Goal: Task Accomplishment & Management: Manage account settings

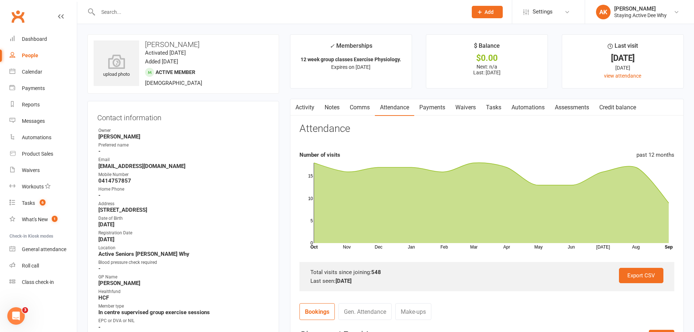
click at [140, 8] on input "text" at bounding box center [279, 12] width 367 height 10
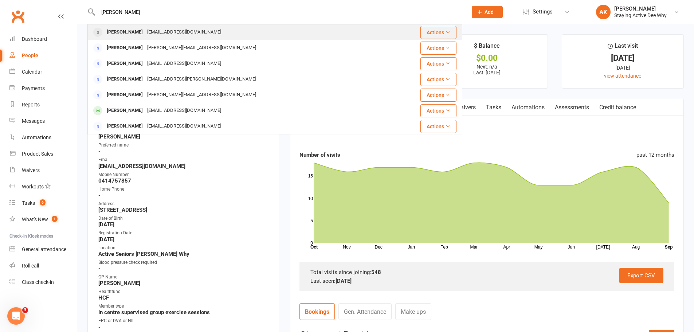
type input "[PERSON_NAME]"
click at [165, 32] on div "[EMAIL_ADDRESS][DOMAIN_NAME]" at bounding box center [184, 32] width 78 height 11
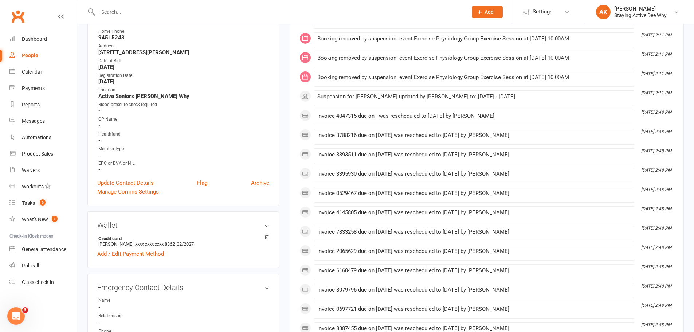
scroll to position [73, 0]
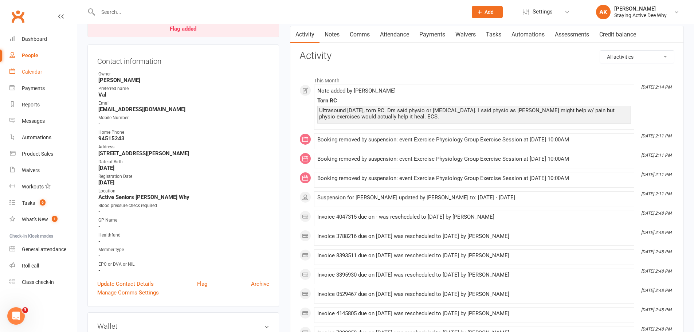
click at [30, 72] on div "Calendar" at bounding box center [32, 72] width 20 height 6
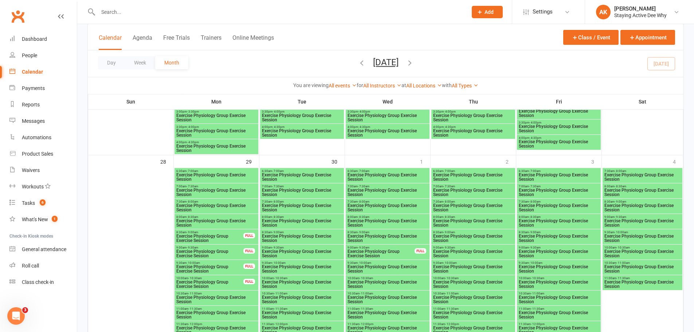
scroll to position [1202, 0]
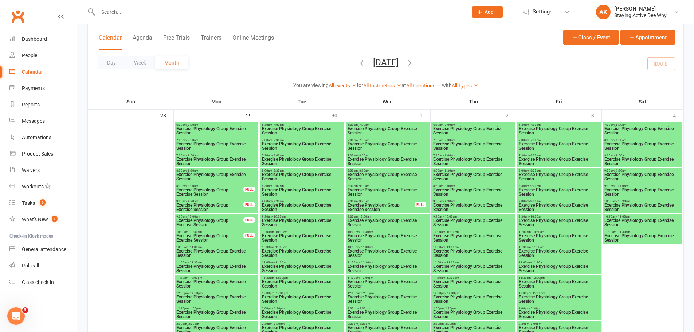
click at [381, 202] on span "9:00am - 9:30am" at bounding box center [381, 201] width 68 height 3
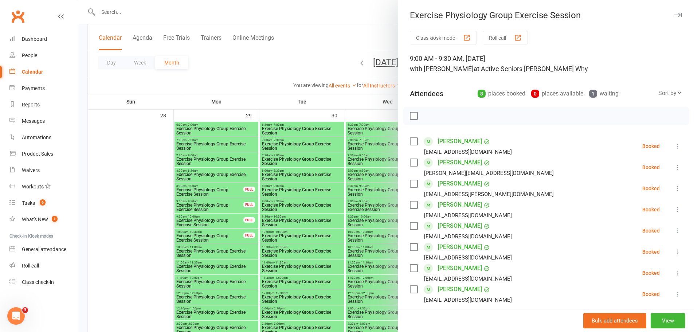
click at [346, 195] on div at bounding box center [385, 166] width 617 height 332
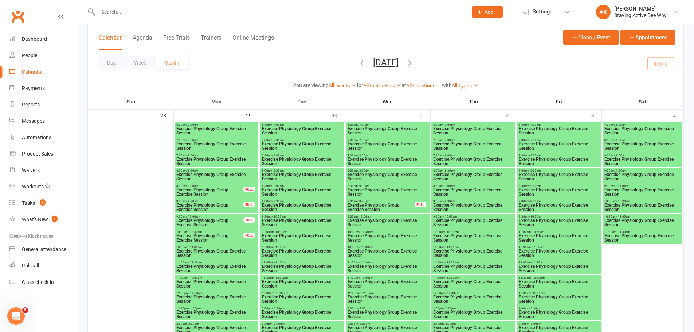
click at [367, 236] on span "Exercise Physiology Group Exercise Session" at bounding box center [387, 238] width 81 height 9
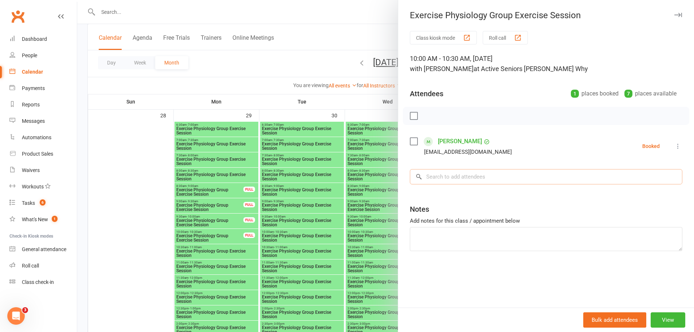
click at [458, 174] on input "search" at bounding box center [546, 176] width 273 height 15
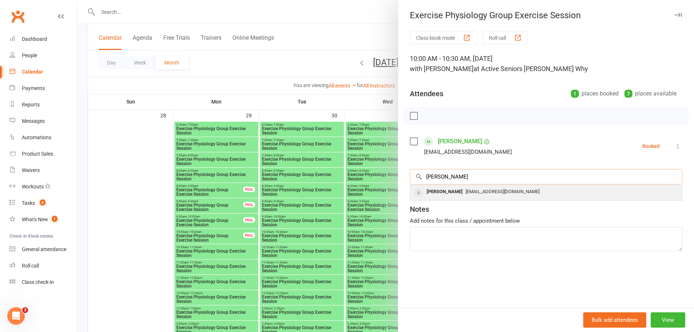
type input "[PERSON_NAME]"
click at [445, 195] on div "[PERSON_NAME]" at bounding box center [445, 192] width 42 height 11
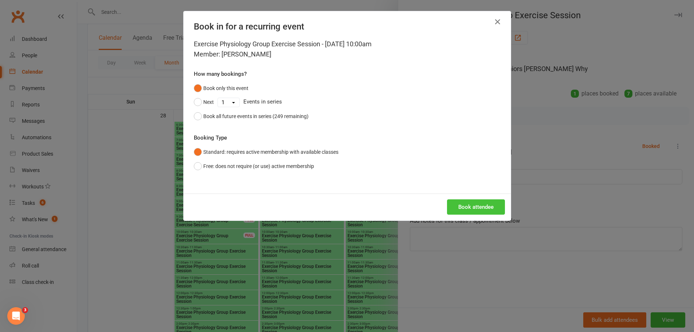
click at [466, 207] on button "Book attendee" at bounding box center [476, 206] width 58 height 15
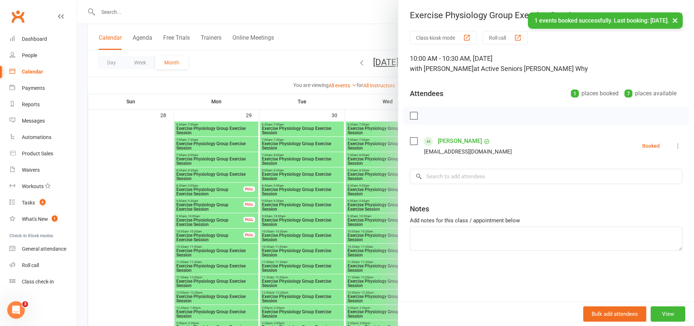
click at [360, 202] on div at bounding box center [385, 163] width 617 height 326
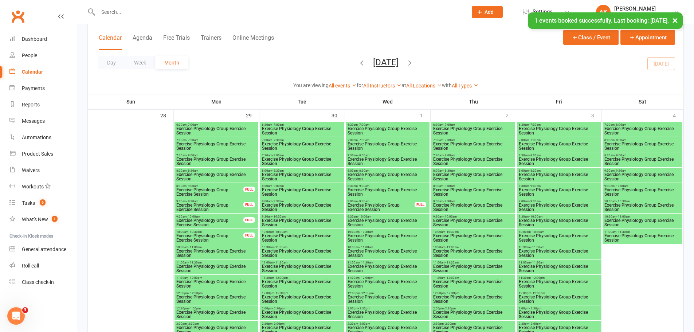
click at [537, 234] on span "Exercise Physiology Group Exercise Session" at bounding box center [559, 238] width 81 height 9
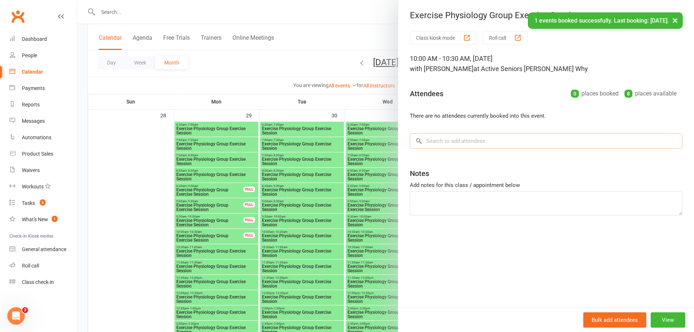
click at [447, 145] on input "search" at bounding box center [546, 140] width 273 height 15
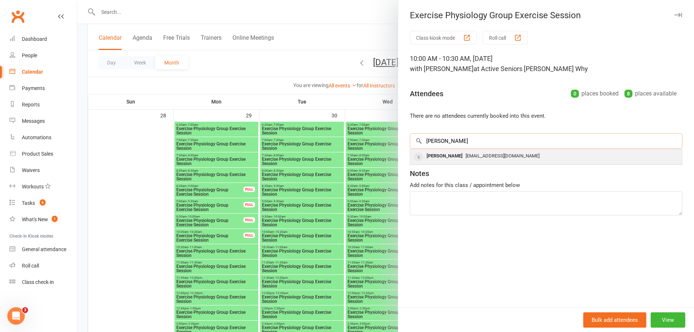
type input "[PERSON_NAME]"
click at [434, 149] on div "[PERSON_NAME] [EMAIL_ADDRESS][DOMAIN_NAME]" at bounding box center [546, 156] width 272 height 15
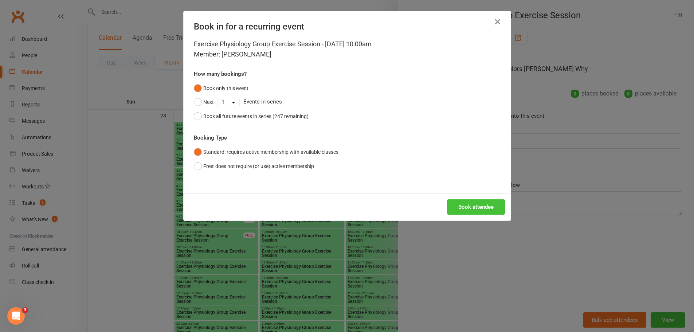
click at [475, 213] on button "Book attendee" at bounding box center [476, 206] width 58 height 15
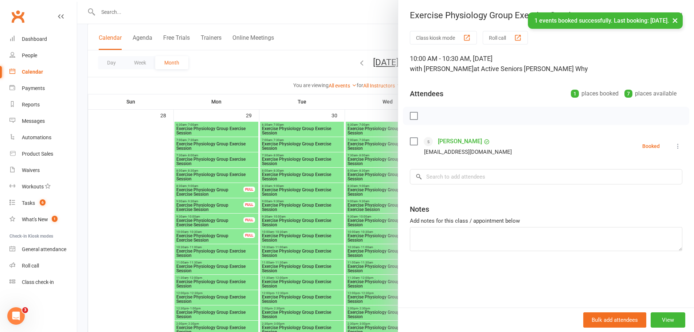
click at [300, 63] on div at bounding box center [385, 166] width 617 height 332
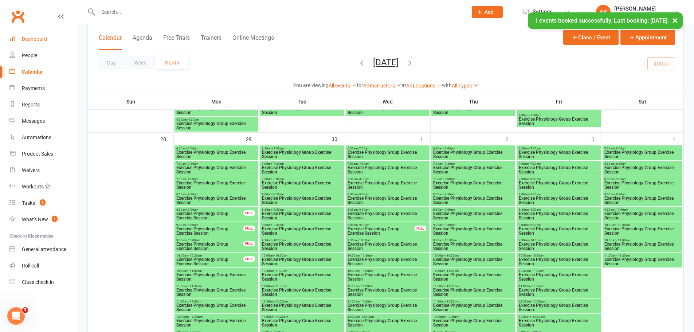
scroll to position [1166, 0]
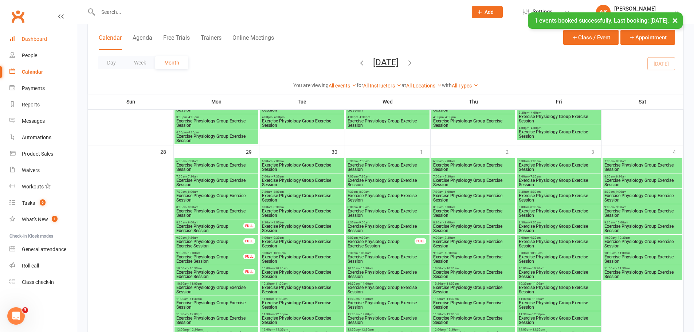
click at [24, 40] on div "Dashboard" at bounding box center [34, 39] width 25 height 6
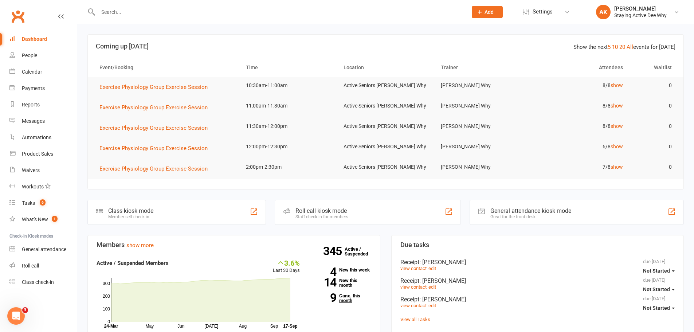
click at [343, 296] on link "9 Canx. this month" at bounding box center [341, 297] width 60 height 9
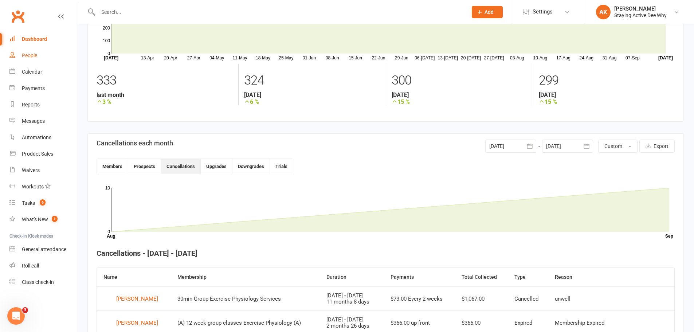
scroll to position [53, 0]
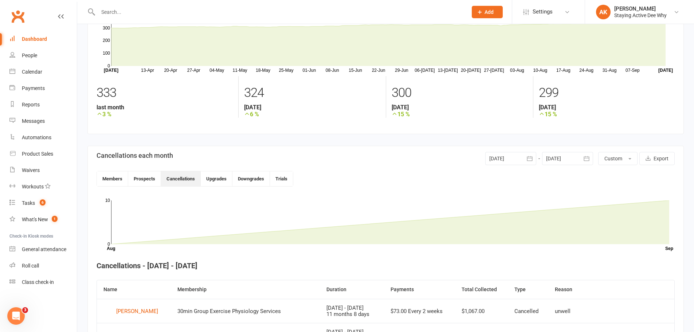
click at [47, 38] on link "Dashboard" at bounding box center [42, 39] width 67 height 16
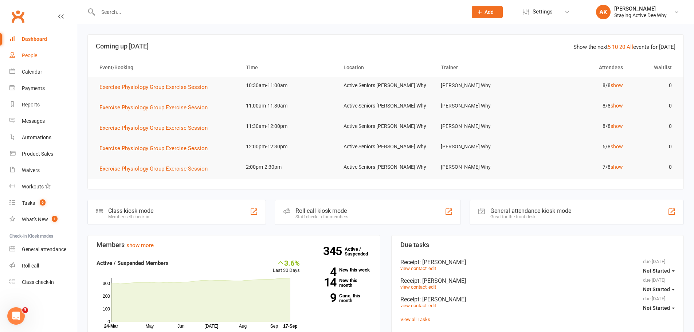
click at [31, 57] on div "People" at bounding box center [29, 55] width 15 height 6
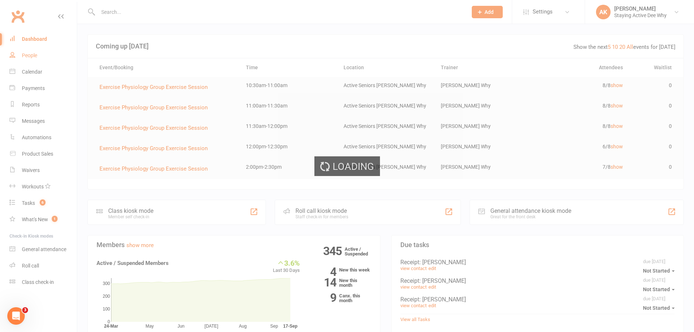
select select "100"
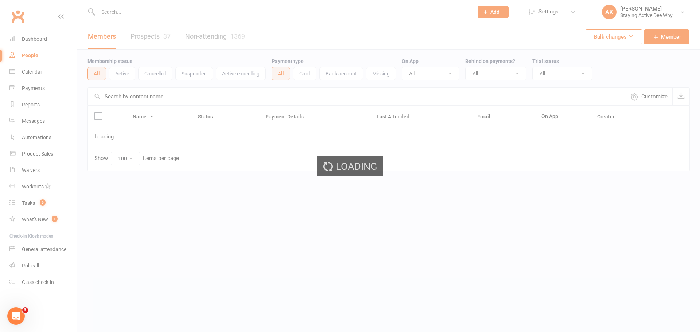
click at [122, 75] on button "Active" at bounding box center [122, 73] width 26 height 13
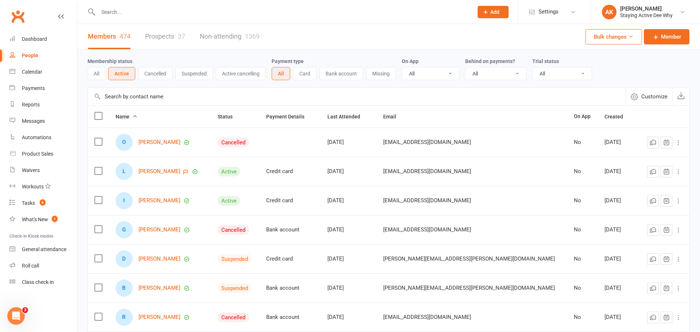
click at [122, 75] on button "Active" at bounding box center [121, 73] width 27 height 13
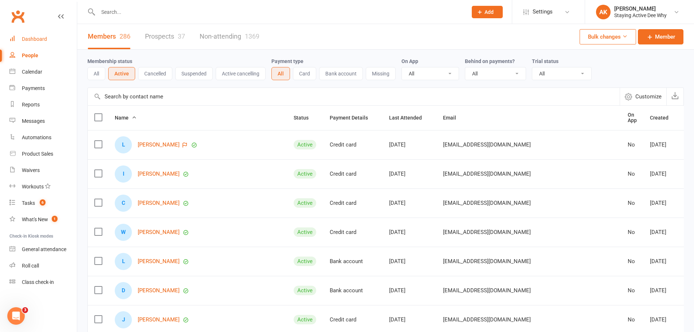
click at [42, 39] on div "Dashboard" at bounding box center [34, 39] width 25 height 6
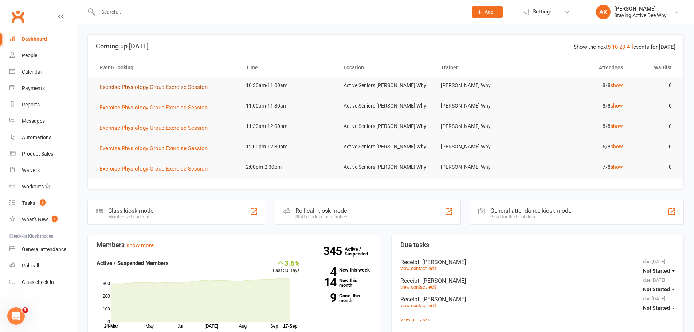
click at [164, 91] on button "Exercise Physiology Group Exercise Session" at bounding box center [155, 87] width 113 height 9
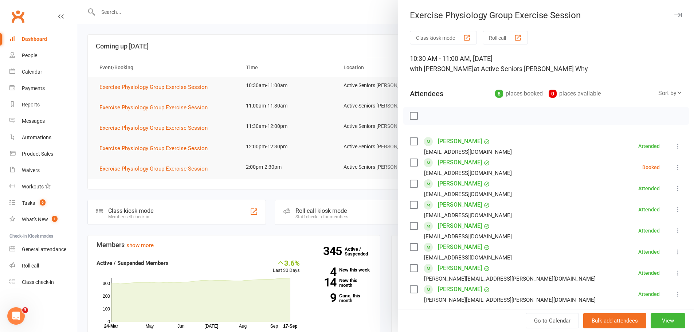
click at [271, 87] on div at bounding box center [385, 166] width 617 height 332
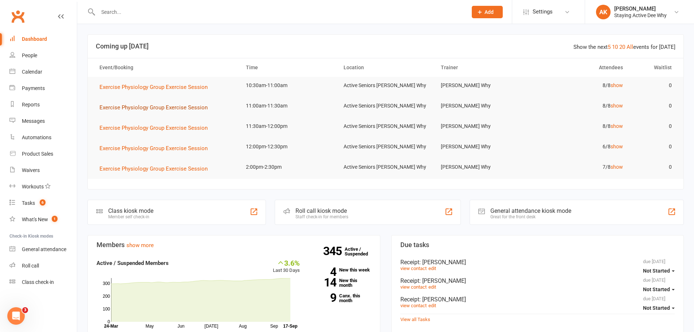
click at [185, 106] on span "Exercise Physiology Group Exercise Session" at bounding box center [153, 107] width 108 height 7
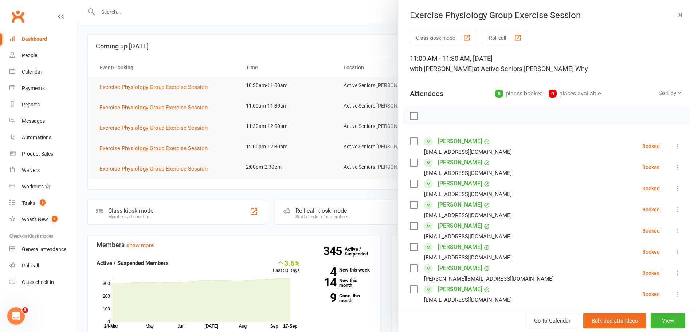
click at [255, 59] on div at bounding box center [385, 166] width 617 height 332
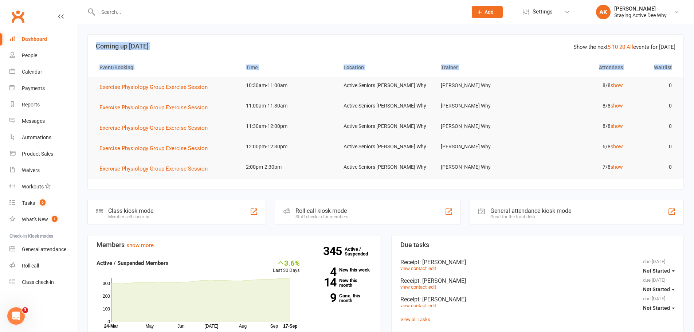
drag, startPoint x: 96, startPoint y: 45, endPoint x: 672, endPoint y: 65, distance: 576.8
click at [672, 65] on section "Show the next 5 10 20 All events for [DATE] Coming up [DATE] Event/Booking Time…" at bounding box center [385, 111] width 596 height 155
click at [673, 65] on th "Waitlist" at bounding box center [654, 67] width 49 height 19
drag, startPoint x: 673, startPoint y: 65, endPoint x: 97, endPoint y: 43, distance: 576.5
click at [97, 43] on section "Show the next 5 10 20 All events for [DATE] Coming up [DATE] Event/Booking Time…" at bounding box center [385, 111] width 596 height 155
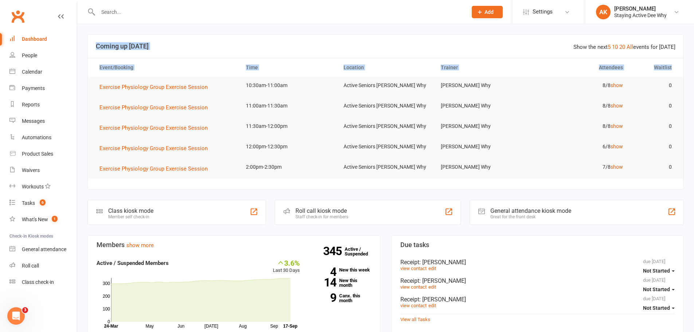
click at [97, 43] on h3 "Coming up [DATE]" at bounding box center [386, 46] width 580 height 7
click at [178, 85] on span "Exercise Physiology Group Exercise Session" at bounding box center [153, 87] width 108 height 7
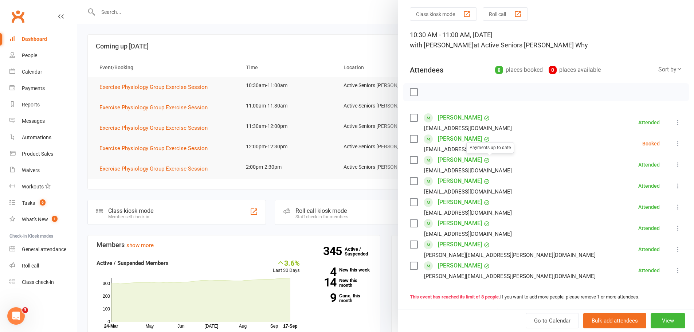
scroll to position [36, 0]
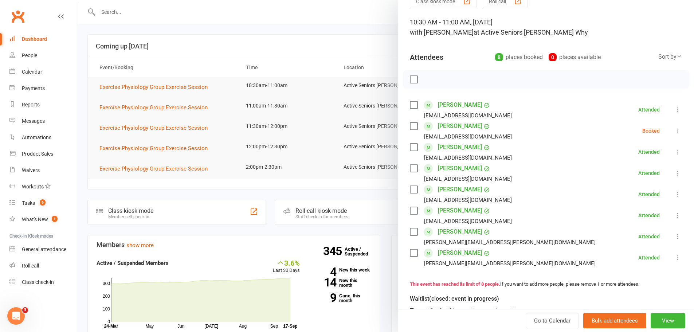
click at [264, 57] on div at bounding box center [385, 166] width 617 height 332
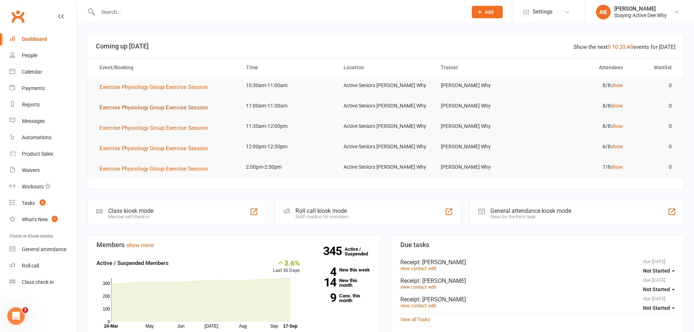
click at [145, 109] on span "Exercise Physiology Group Exercise Session" at bounding box center [153, 107] width 108 height 7
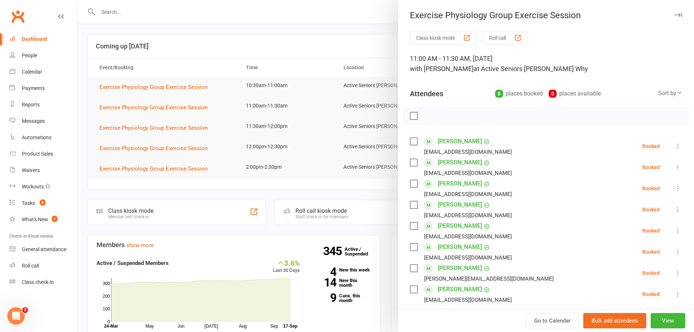
click at [247, 67] on div at bounding box center [385, 166] width 617 height 332
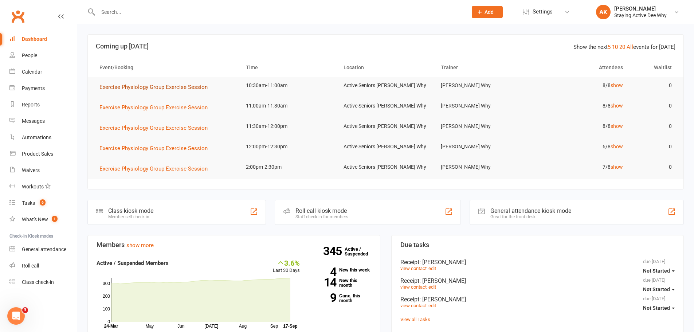
click at [185, 87] on span "Exercise Physiology Group Exercise Session" at bounding box center [153, 87] width 108 height 7
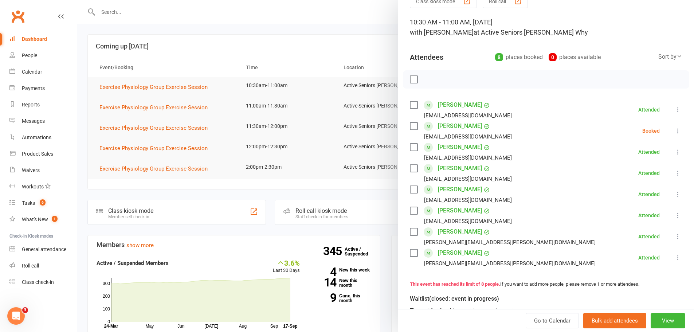
click at [674, 130] on icon at bounding box center [677, 130] width 7 height 7
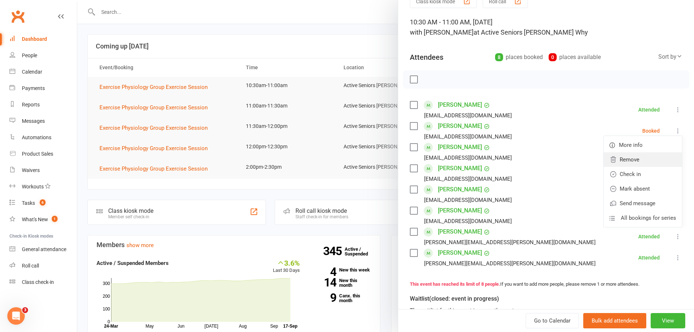
click at [633, 157] on link "Remove" at bounding box center [643, 159] width 78 height 15
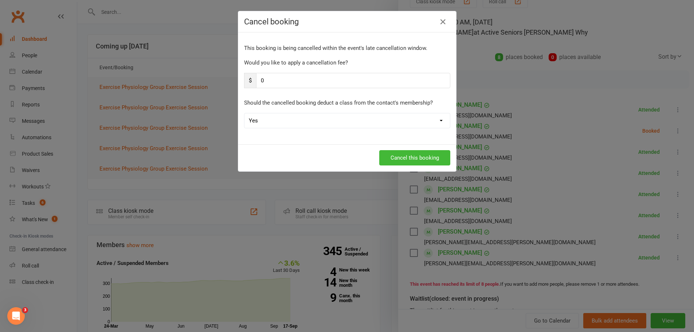
drag, startPoint x: 339, startPoint y: 123, endPoint x: 333, endPoint y: 126, distance: 6.4
click at [339, 123] on select "Yes No" at bounding box center [348, 120] width 206 height 15
select select "1"
click at [245, 113] on select "Yes No" at bounding box center [348, 120] width 206 height 15
click at [389, 153] on button "Cancel this booking" at bounding box center [414, 157] width 71 height 15
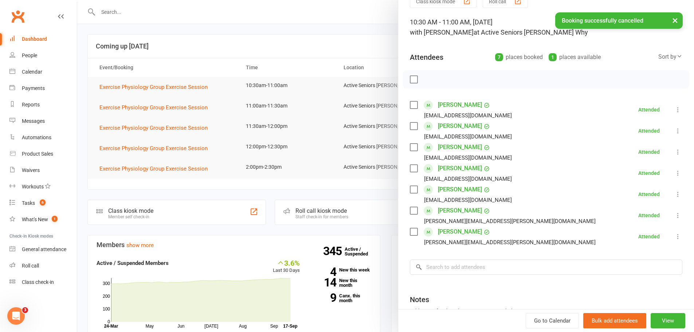
click at [247, 59] on div at bounding box center [385, 166] width 617 height 332
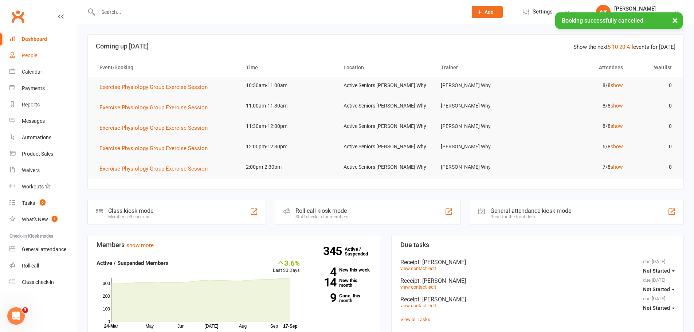
click at [41, 63] on link "People" at bounding box center [42, 55] width 67 height 16
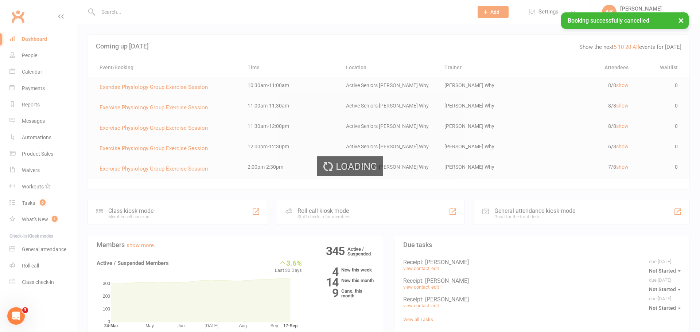
select select "100"
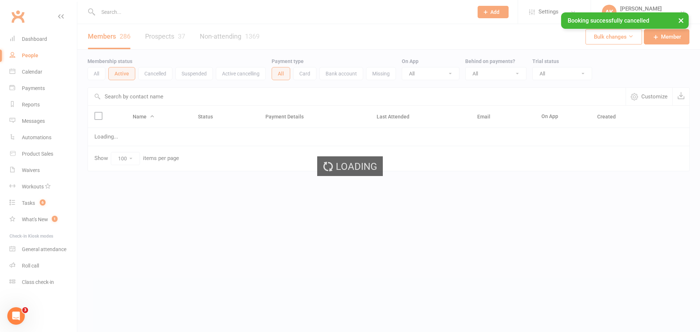
click at [39, 72] on div "Loading" at bounding box center [350, 166] width 700 height 332
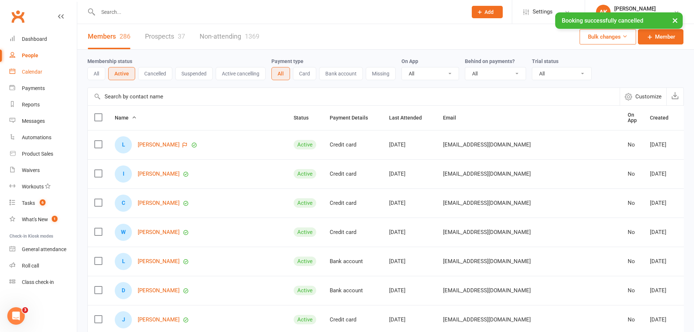
click at [26, 71] on div "Calendar" at bounding box center [32, 72] width 20 height 6
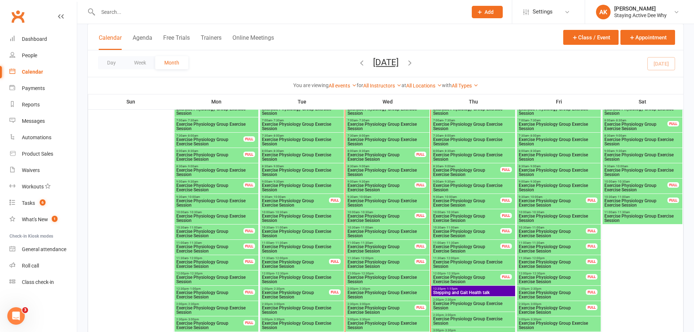
scroll to position [656, 0]
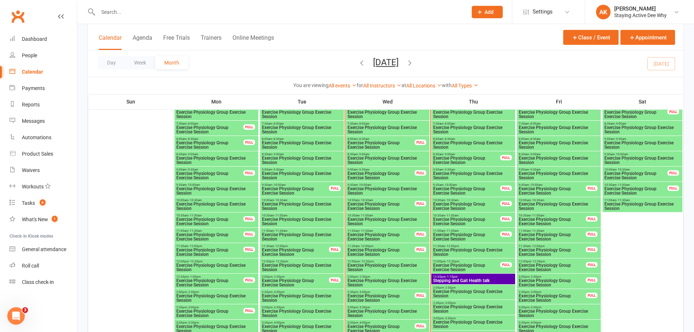
click at [616, 206] on span "Exercise Physiology Group Exercise Session" at bounding box center [642, 206] width 77 height 9
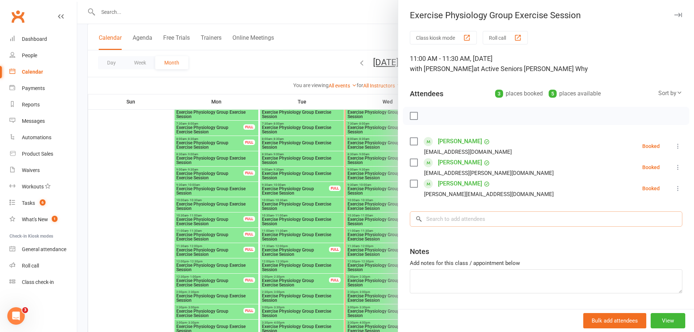
click at [479, 219] on input "search" at bounding box center [546, 218] width 273 height 15
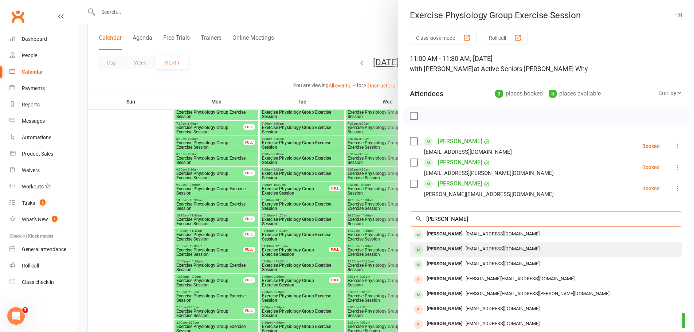
type input "[PERSON_NAME]"
click at [469, 246] on span "[EMAIL_ADDRESS][DOMAIN_NAME]" at bounding box center [503, 248] width 74 height 5
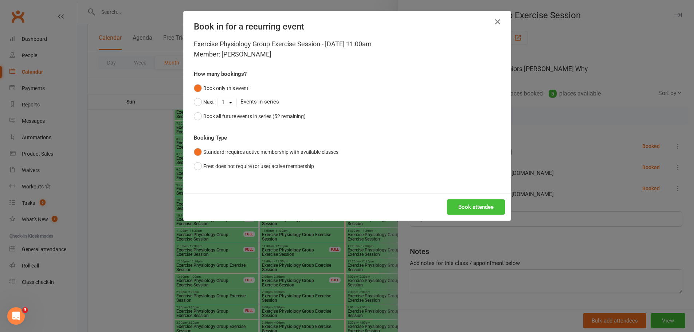
click at [474, 207] on button "Book attendee" at bounding box center [476, 206] width 58 height 15
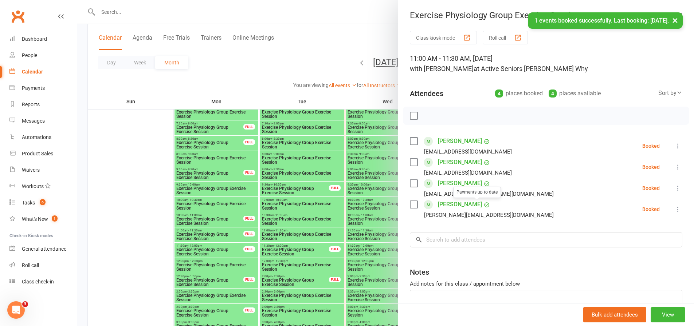
click at [230, 62] on div at bounding box center [385, 163] width 617 height 326
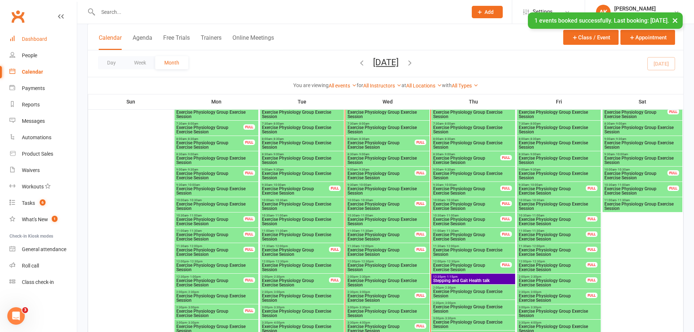
click at [32, 40] on div "Dashboard" at bounding box center [34, 39] width 25 height 6
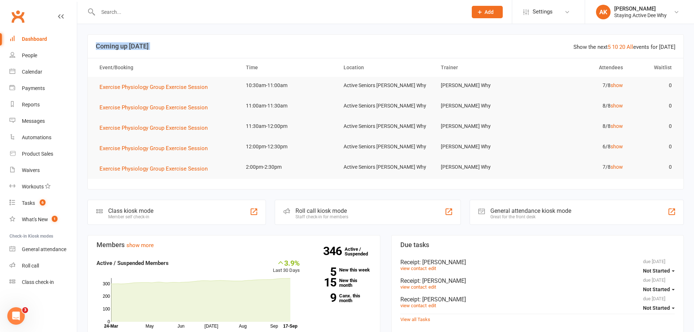
drag, startPoint x: 90, startPoint y: 45, endPoint x: 681, endPoint y: 64, distance: 591.3
click at [681, 64] on section "Show the next 5 10 20 All events for [DATE] Coming up [DATE] Event/Booking Time…" at bounding box center [385, 111] width 596 height 155
drag, startPoint x: 677, startPoint y: 67, endPoint x: 96, endPoint y: 46, distance: 581.2
click at [96, 46] on section "Show the next 5 10 20 All events for [DATE] Coming up [DATE] Event/Booking Time…" at bounding box center [385, 111] width 596 height 155
click at [96, 46] on h3 "Coming up [DATE]" at bounding box center [386, 46] width 580 height 7
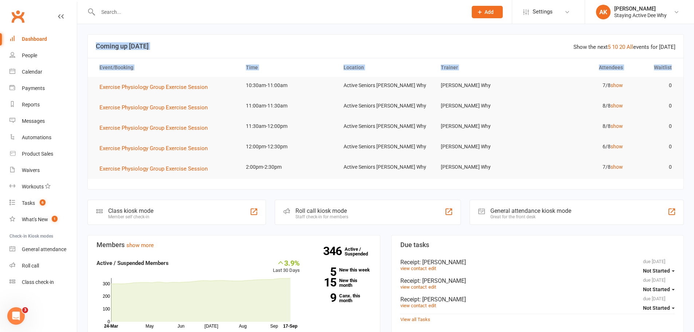
drag, startPoint x: 96, startPoint y: 46, endPoint x: 671, endPoint y: 69, distance: 575.1
click at [671, 69] on section "Show the next 5 10 20 All events for [DATE] Coming up [DATE] Event/Booking Time…" at bounding box center [385, 111] width 596 height 155
click at [671, 69] on th "Waitlist" at bounding box center [654, 67] width 49 height 19
drag, startPoint x: 671, startPoint y: 69, endPoint x: 88, endPoint y: 43, distance: 583.6
click at [88, 43] on section "Show the next 5 10 20 All events for [DATE] Coming up [DATE] Event/Booking Time…" at bounding box center [385, 111] width 596 height 155
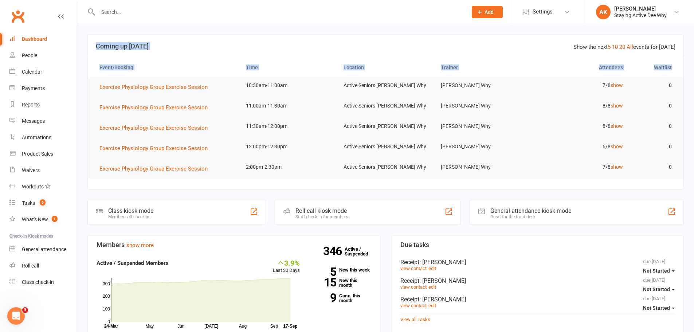
click at [88, 43] on header "Show the next 5 10 20 All events for [DATE] Coming up [DATE]" at bounding box center [386, 46] width 596 height 23
click at [43, 39] on div "Dashboard" at bounding box center [34, 39] width 25 height 6
